Goal: Find specific page/section: Find specific page/section

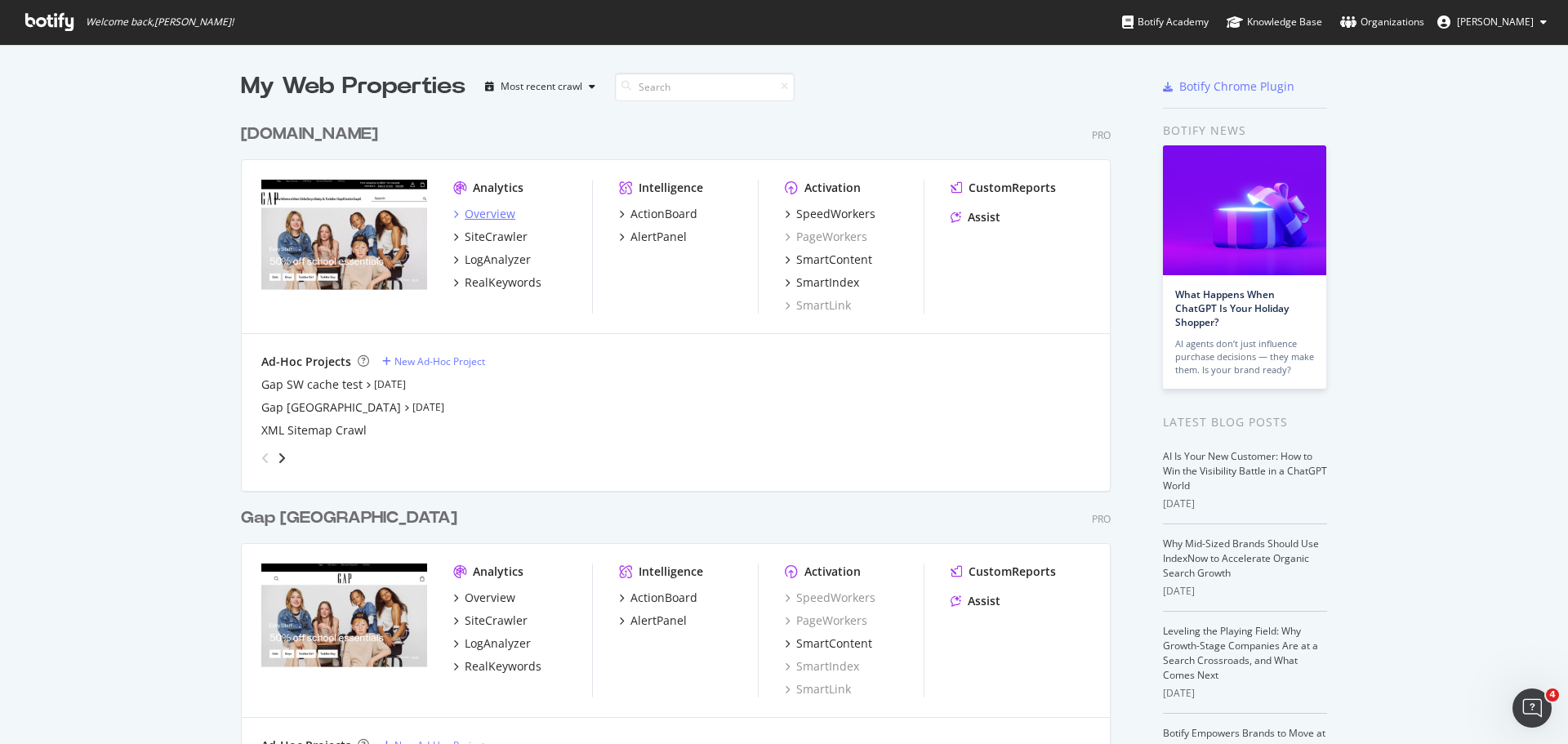
click at [493, 208] on div "Overview" at bounding box center [489, 214] width 51 height 17
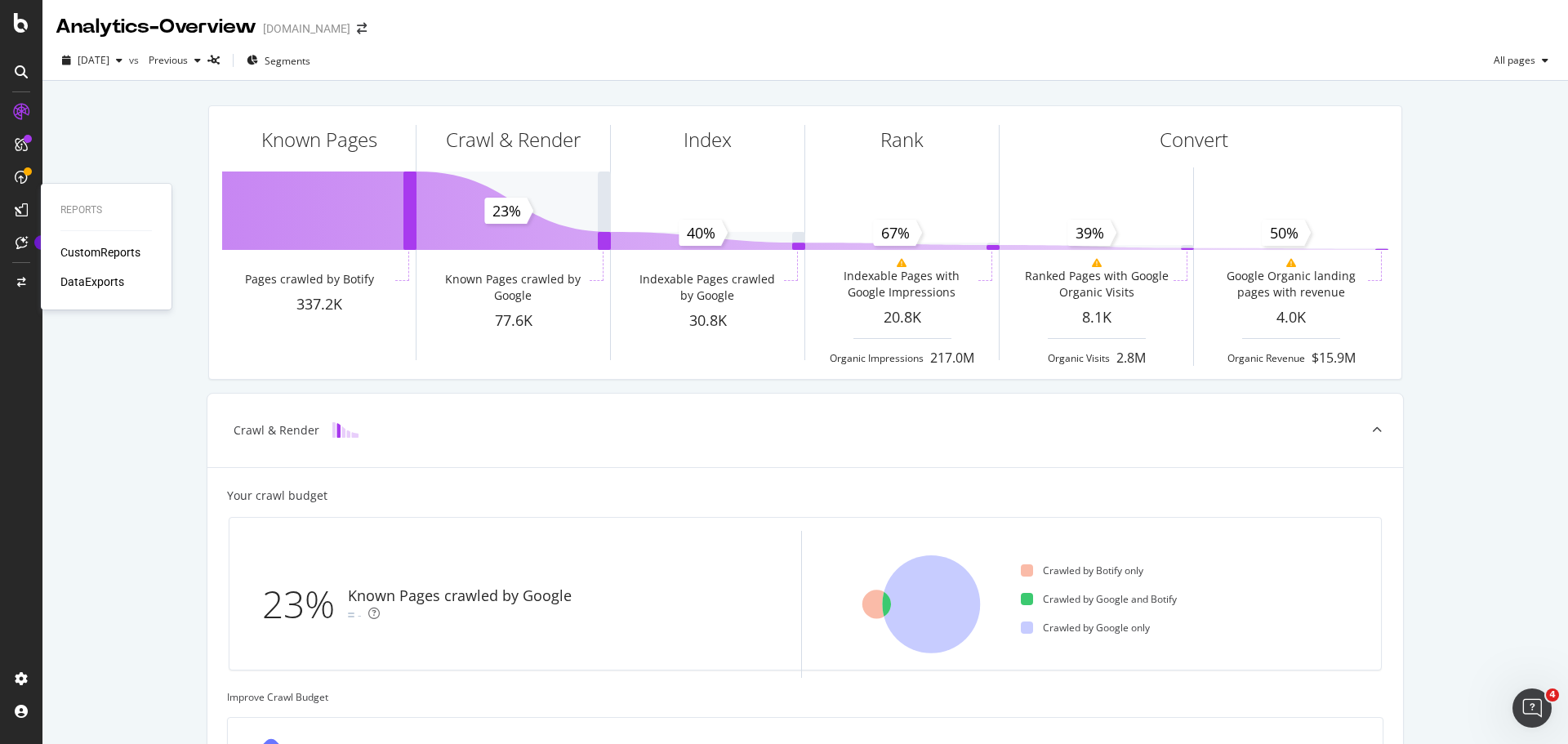
click at [90, 253] on div "CustomReports" at bounding box center [101, 253] width 80 height 17
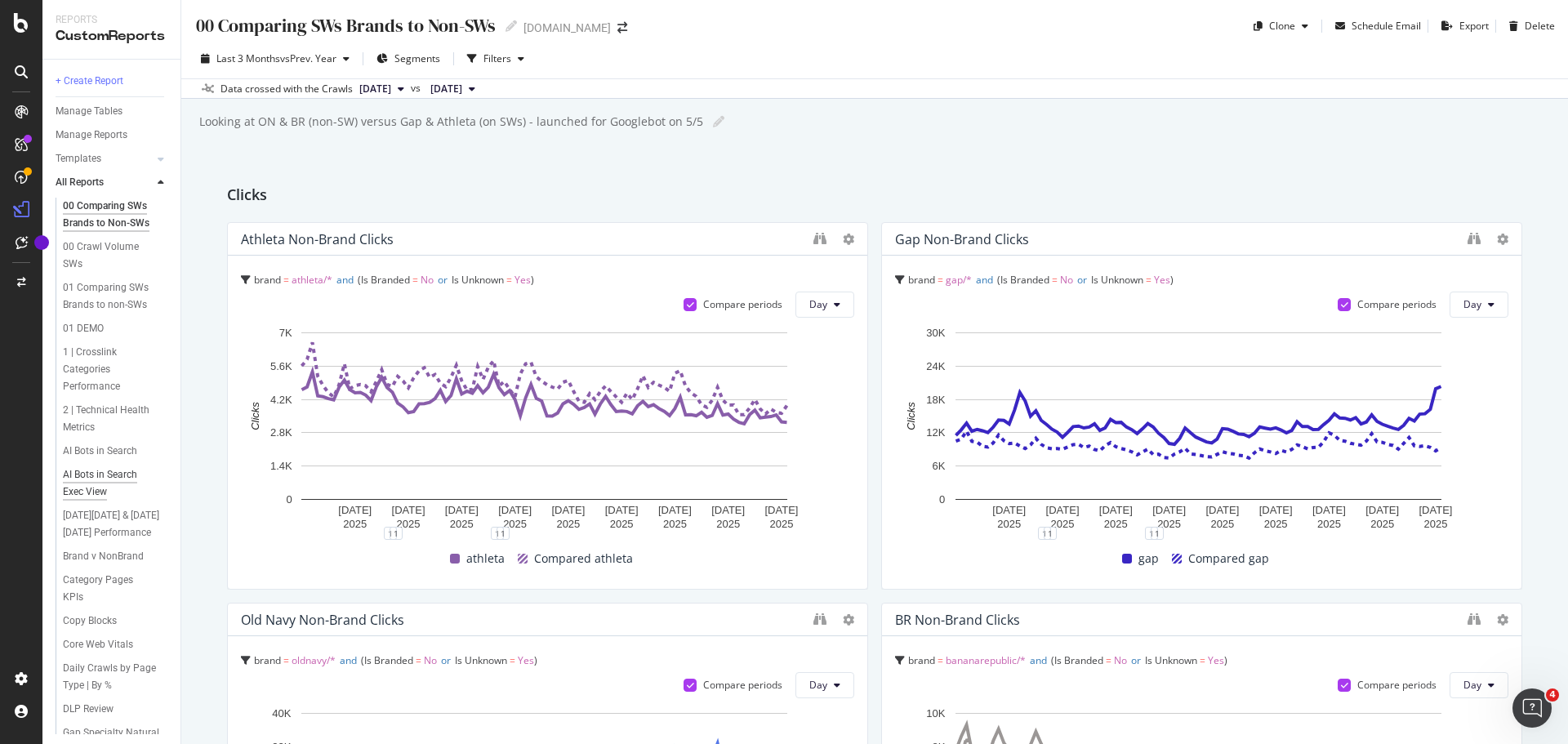
click at [111, 484] on div "AI Bots in Search Exec View" at bounding box center [110, 483] width 94 height 34
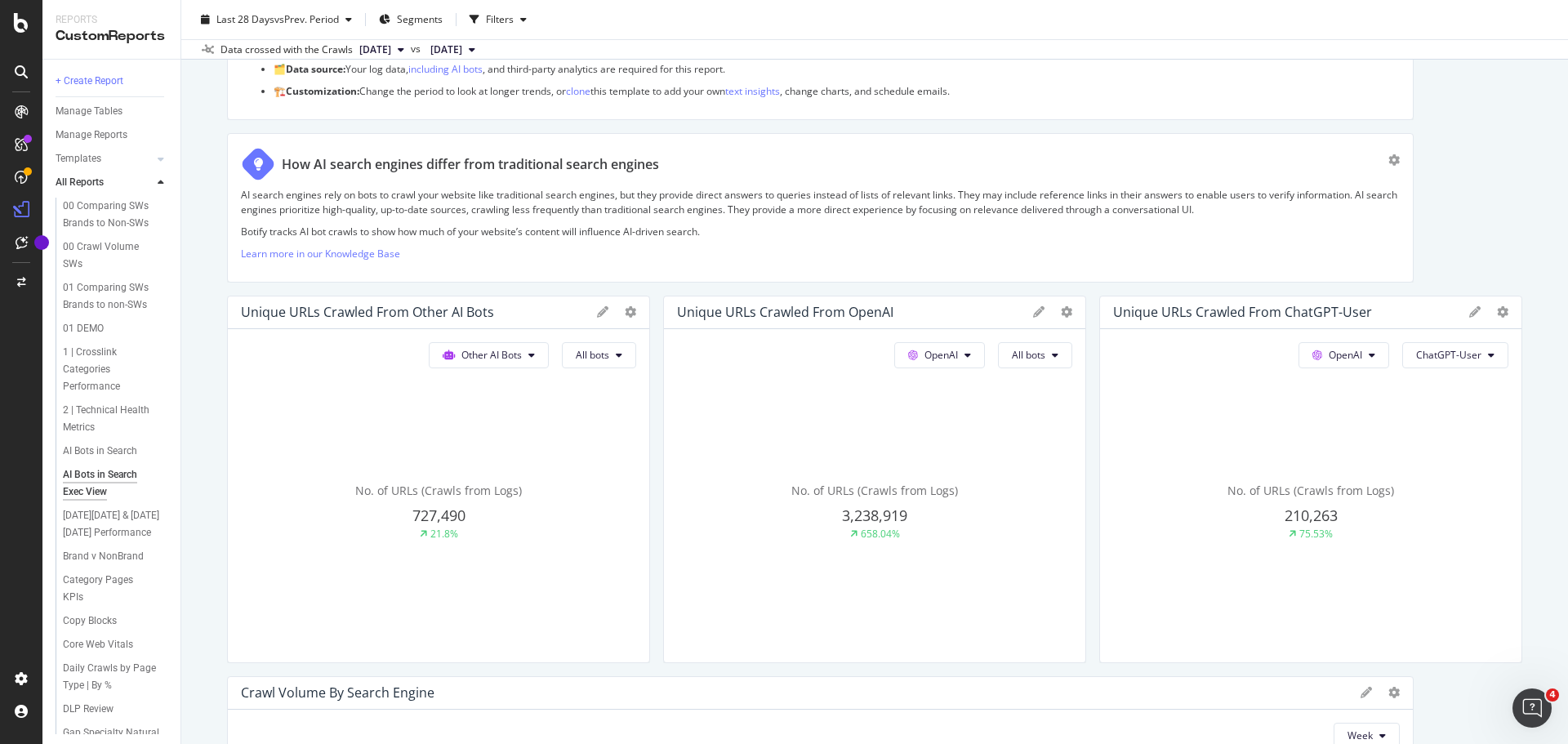
scroll to position [245, 0]
